Goal: Task Accomplishment & Management: Manage account settings

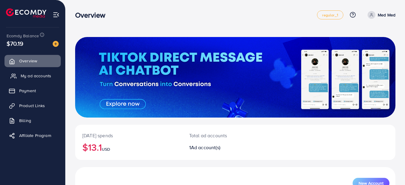
click at [41, 77] on span "My ad accounts" at bounding box center [36, 76] width 30 height 6
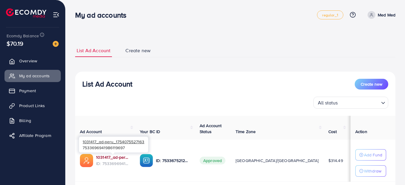
click at [117, 158] on link "1031417_ad-peru_1754075527163" at bounding box center [113, 158] width 34 height 6
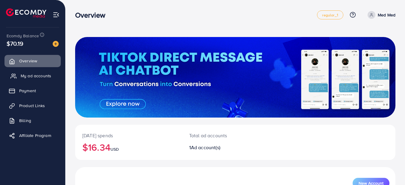
click at [42, 74] on span "My ad accounts" at bounding box center [36, 76] width 30 height 6
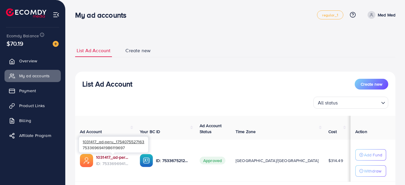
click at [108, 157] on link "1031417_ad-peru_1754075527163" at bounding box center [113, 158] width 34 height 6
